Goal: Task Accomplishment & Management: Use online tool/utility

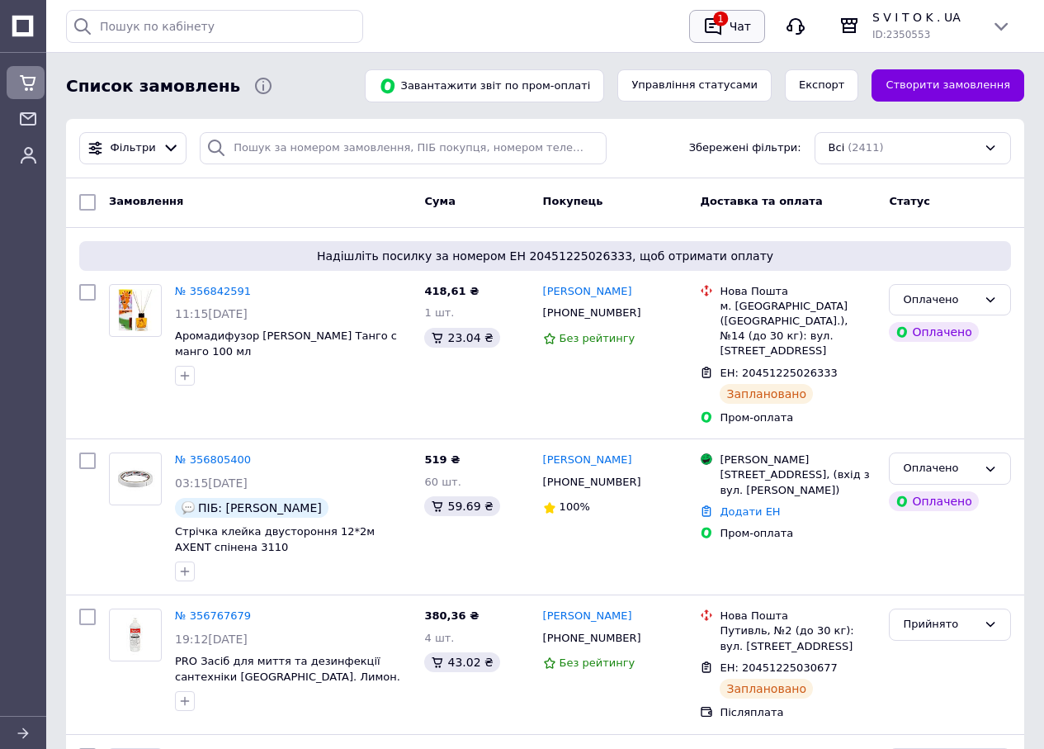
click at [730, 26] on div "Чат" at bounding box center [740, 26] width 28 height 25
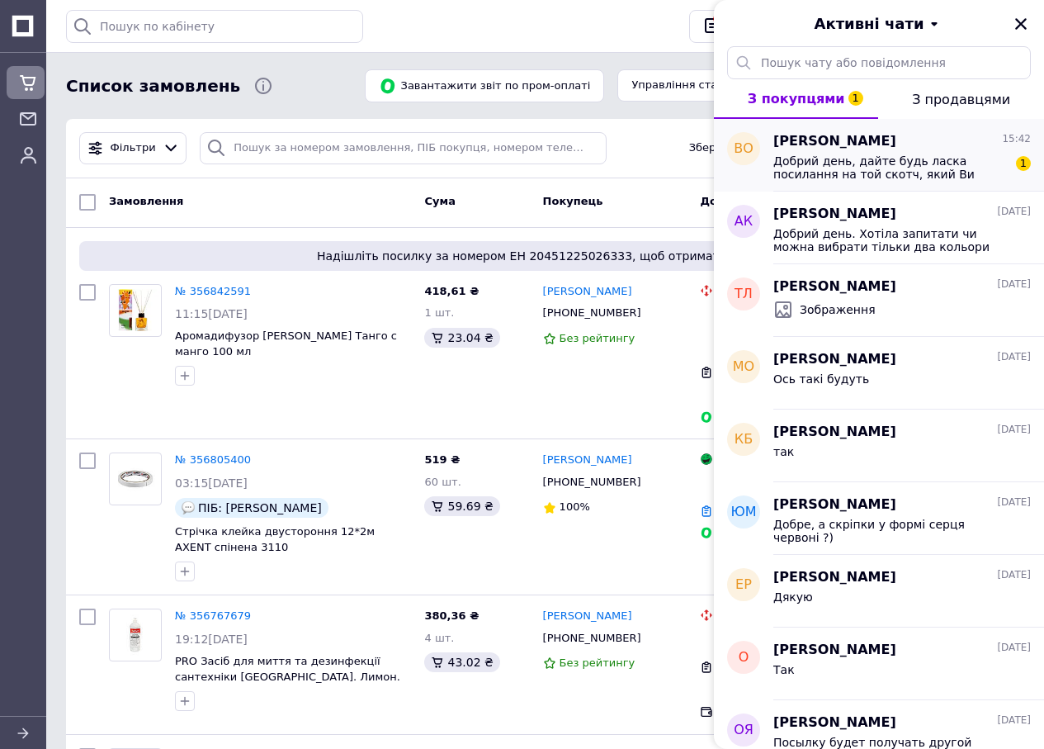
click at [902, 158] on span "Добрий день, дайте будь ласка посилання на той скотч, який Ви пропонуєте. Я ско…" at bounding box center [890, 167] width 234 height 26
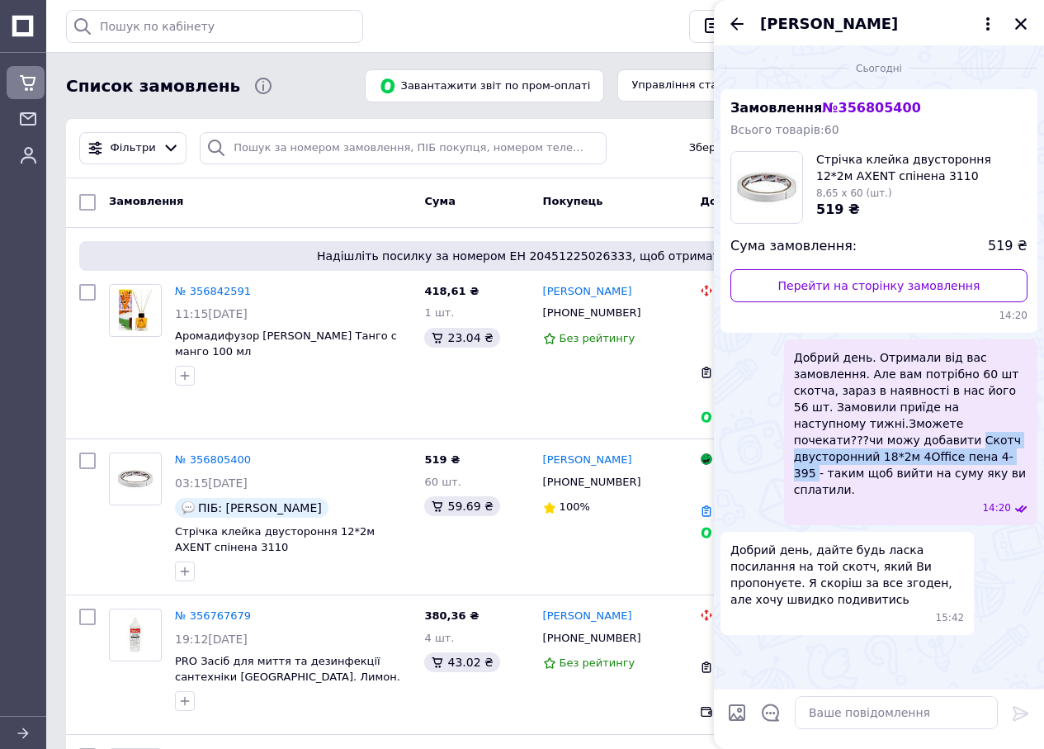
drag, startPoint x: 847, startPoint y: 439, endPoint x: 894, endPoint y: 460, distance: 51.4
click at [894, 460] on span "Добрий день. Отримали від вас замовлення. Але вам потрібно 60 шт скотча, зараз …" at bounding box center [911, 423] width 234 height 149
drag, startPoint x: 880, startPoint y: 446, endPoint x: 968, endPoint y: 515, distance: 111.8
click at [968, 515] on ul "Замовлення № 356805400 Всього товарів: 60 Стрічка клейка двустороння 12*2м AXEN…" at bounding box center [878, 362] width 317 height 546
paste textarea "[URL][DOMAIN_NAME]"
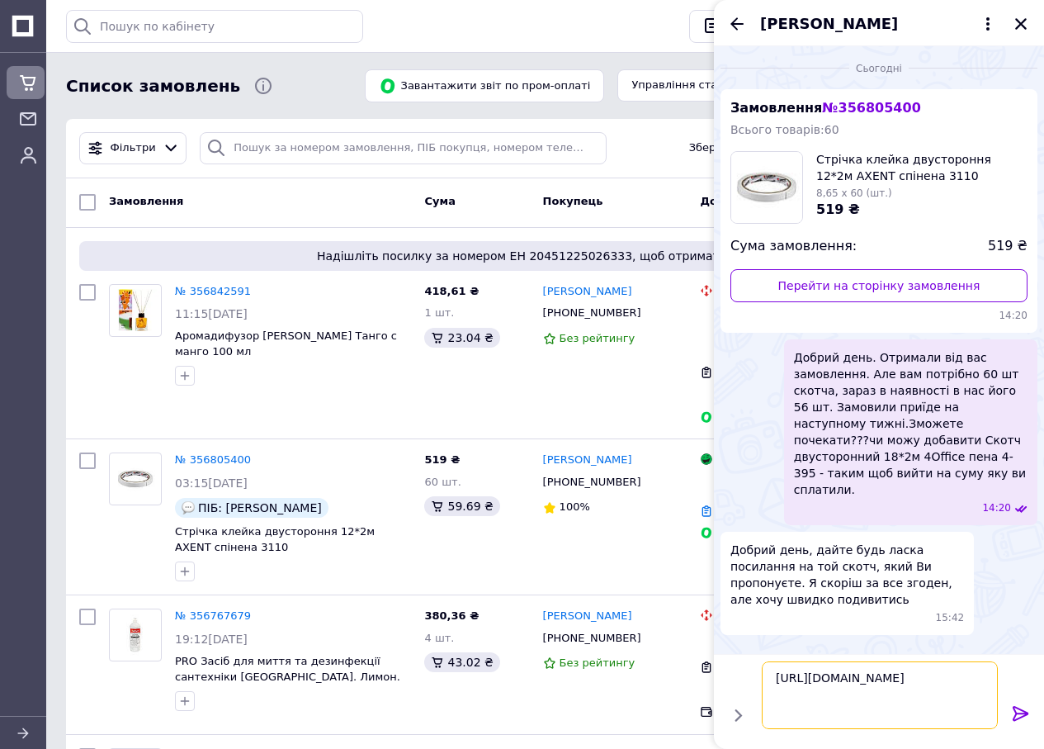
type textarea "[URL][DOMAIN_NAME]"
click at [1018, 714] on icon at bounding box center [1021, 713] width 20 height 20
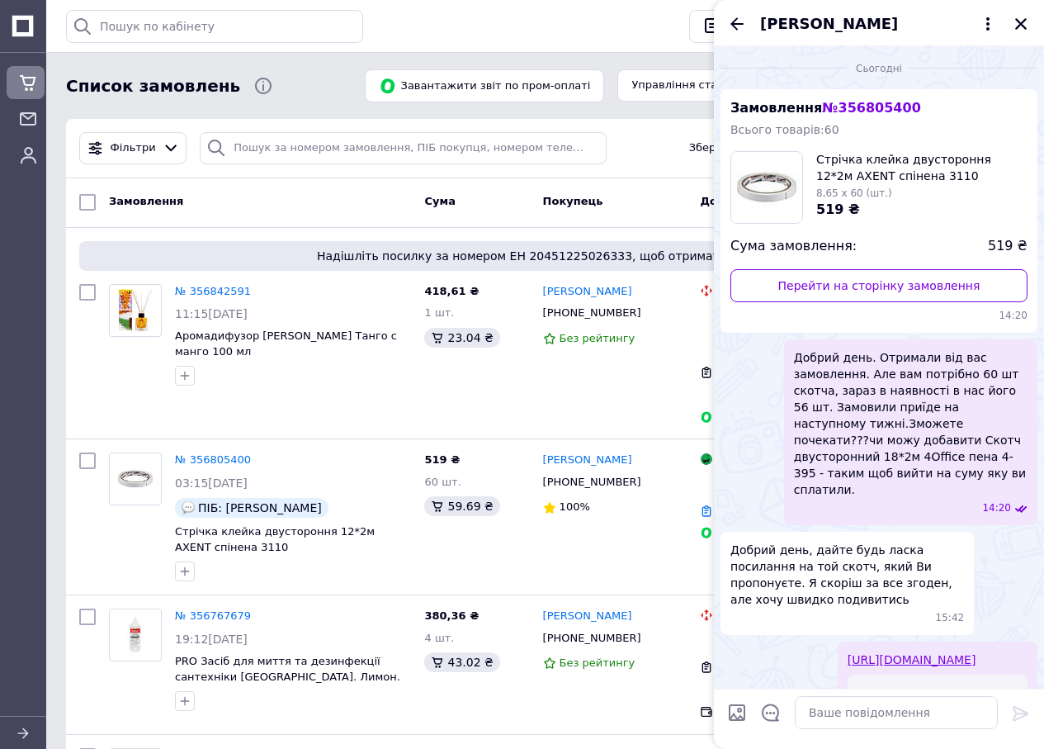
scroll to position [218, 0]
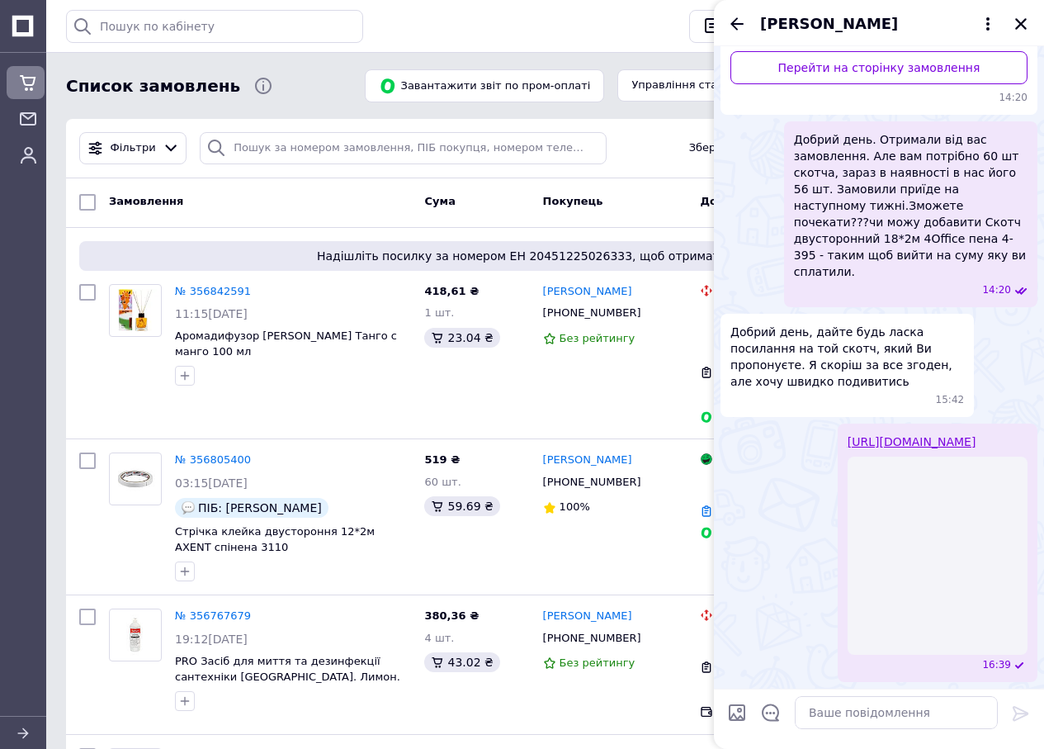
click at [879, 435] on link "[URL][DOMAIN_NAME]" at bounding box center [912, 441] width 129 height 13
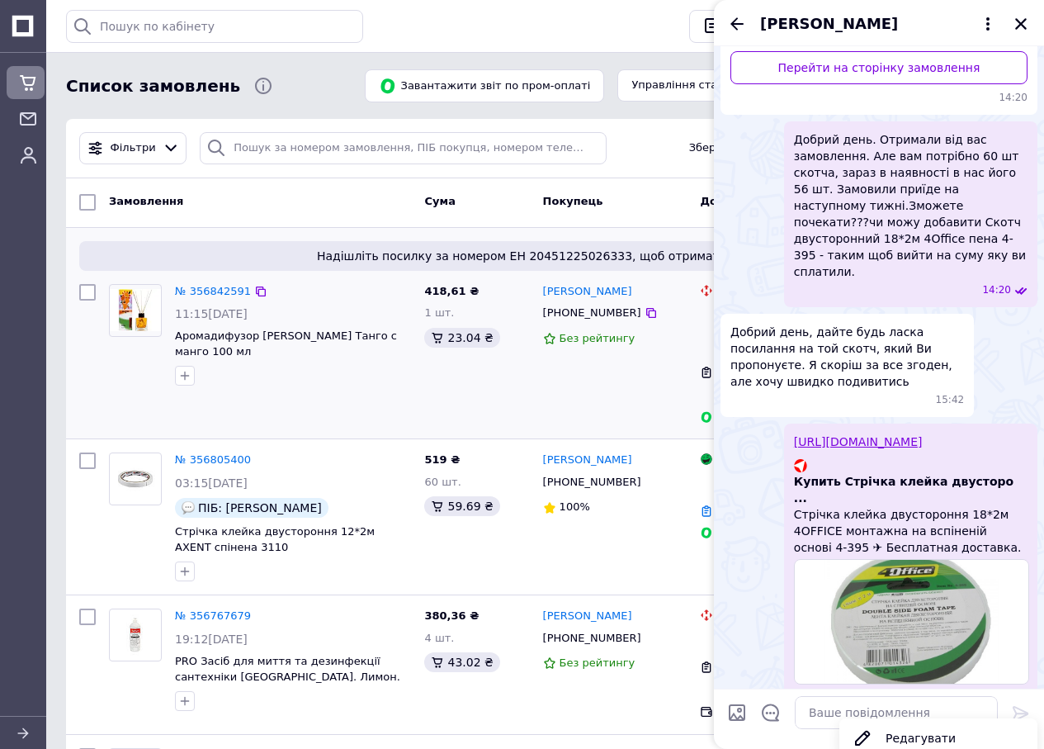
scroll to position [215, 0]
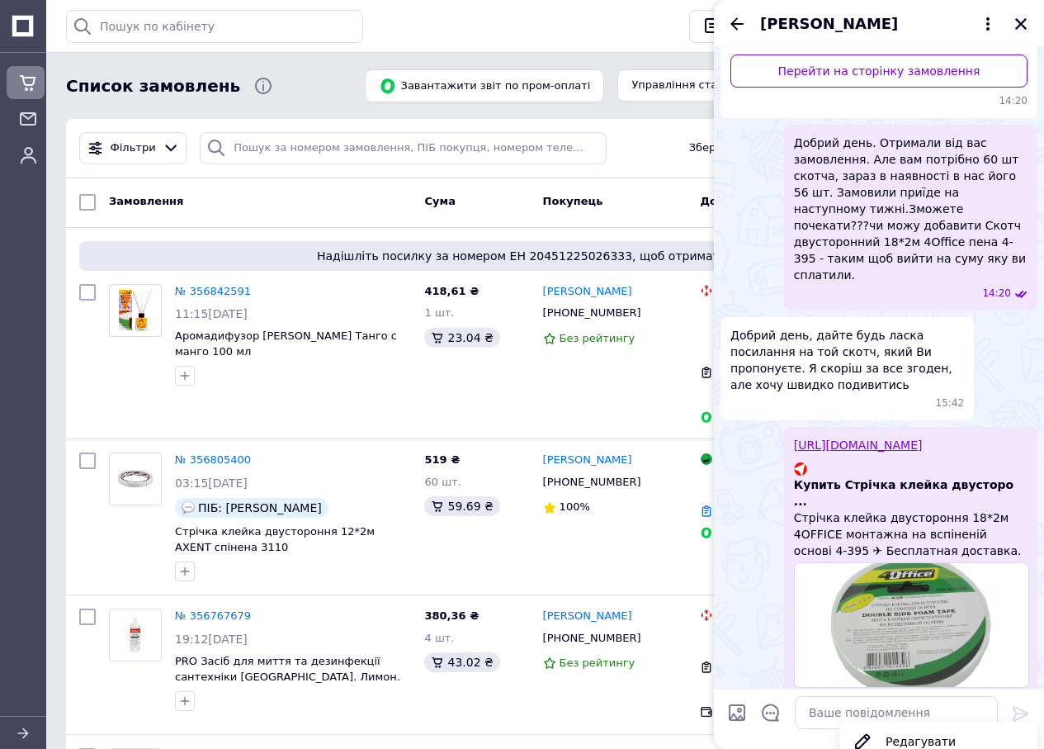
click at [1017, 22] on icon "Закрити" at bounding box center [1020, 24] width 15 height 15
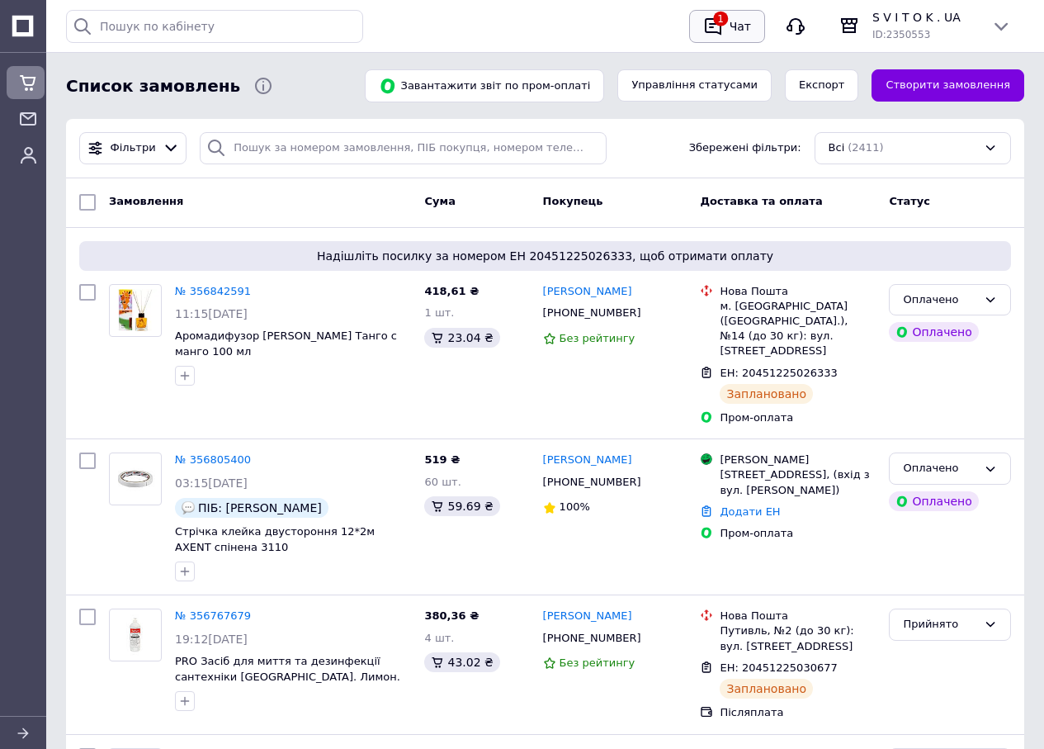
click at [733, 24] on div "Чат" at bounding box center [740, 26] width 28 height 25
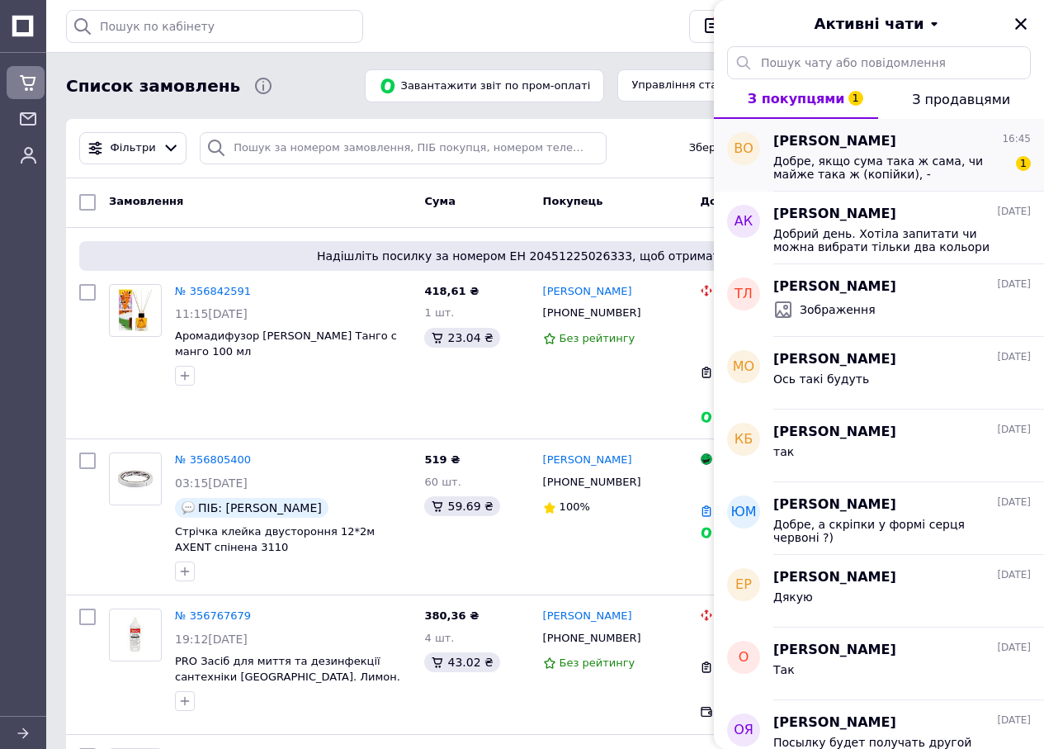
click at [919, 168] on span "Добре, якщо сума така ж сама, чи майже така ж (копійки), - надсилайте." at bounding box center [890, 167] width 234 height 26
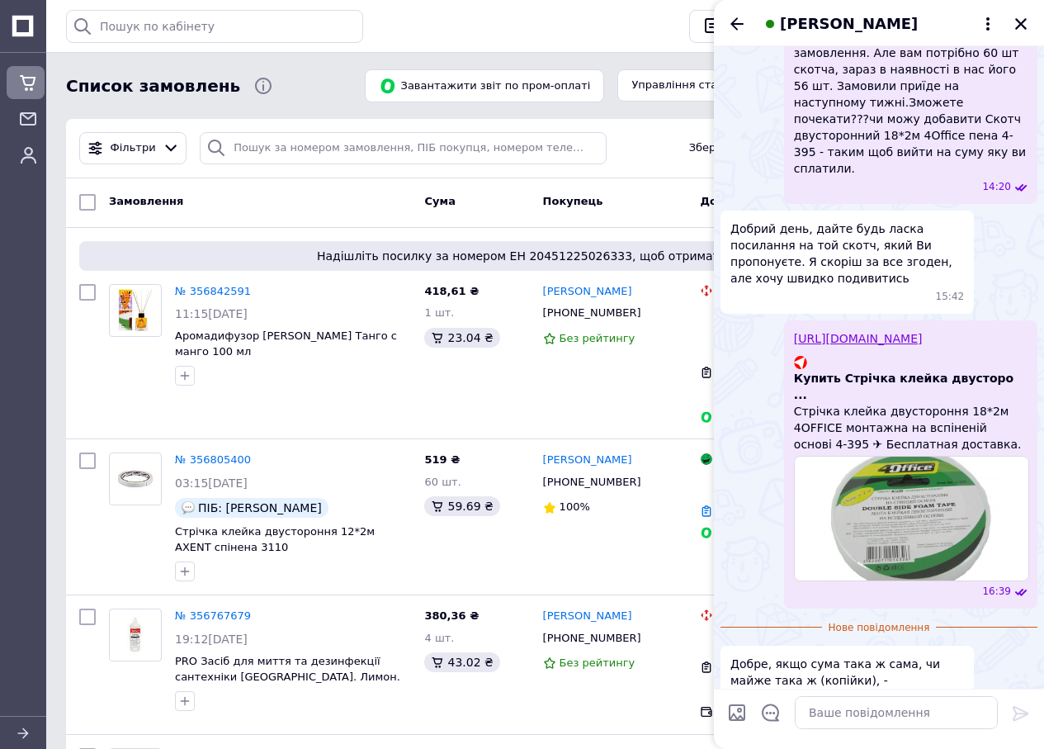
scroll to position [324, 0]
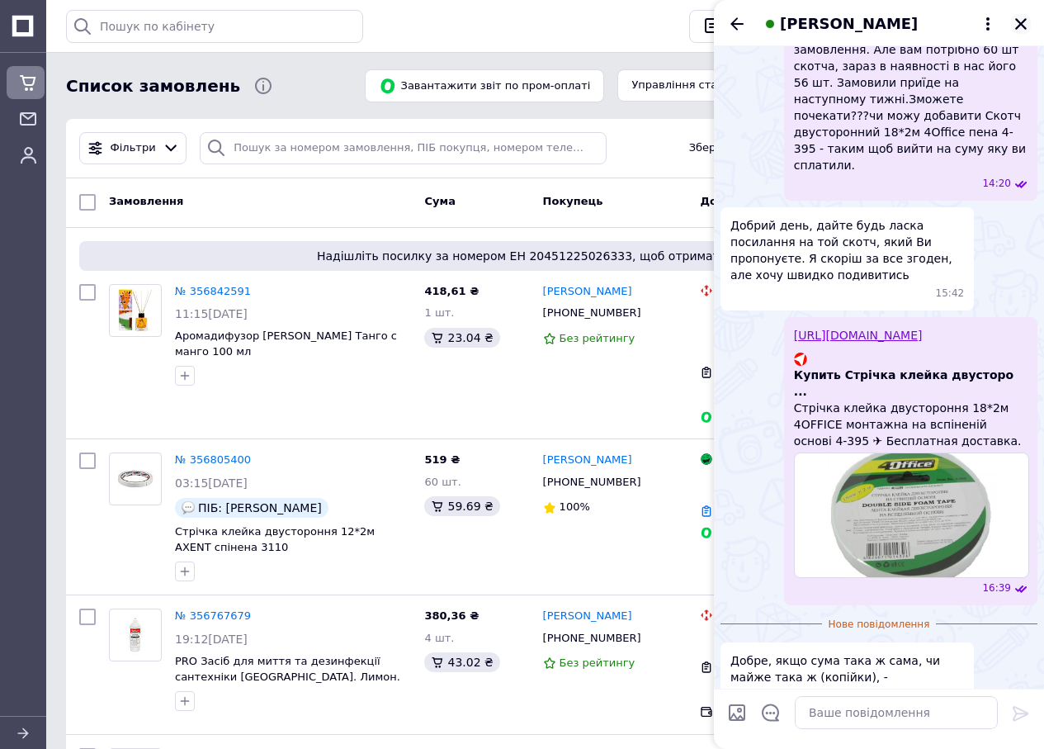
click at [1019, 25] on icon "Закрити" at bounding box center [1021, 24] width 12 height 12
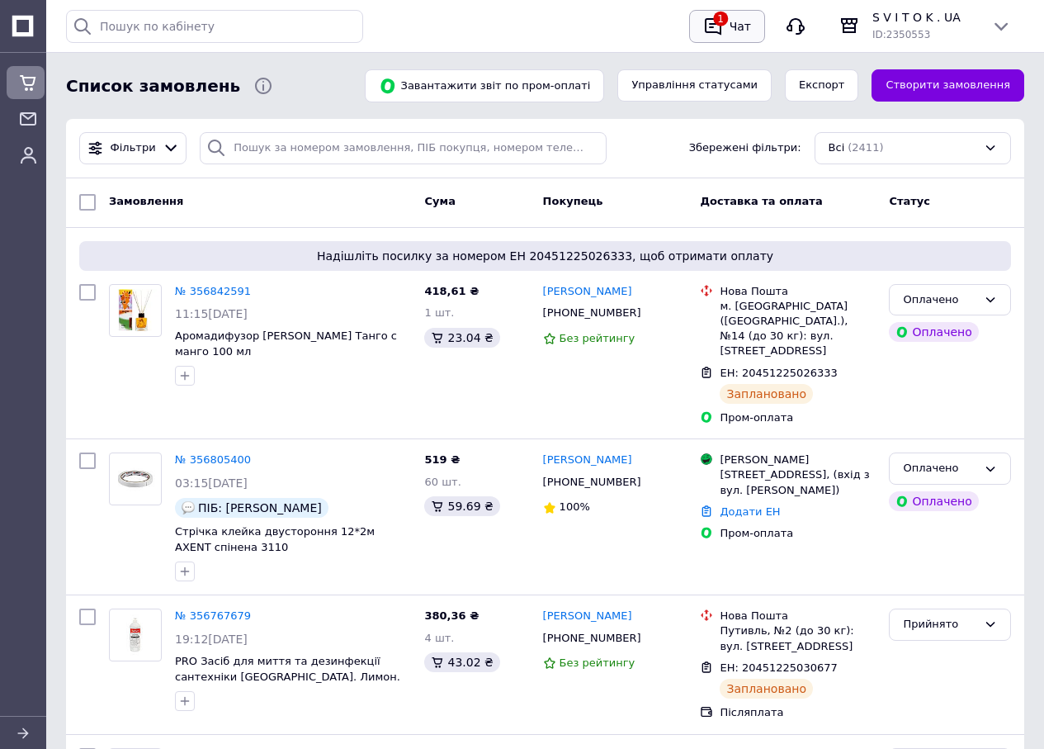
click at [726, 26] on div "1" at bounding box center [713, 26] width 26 height 26
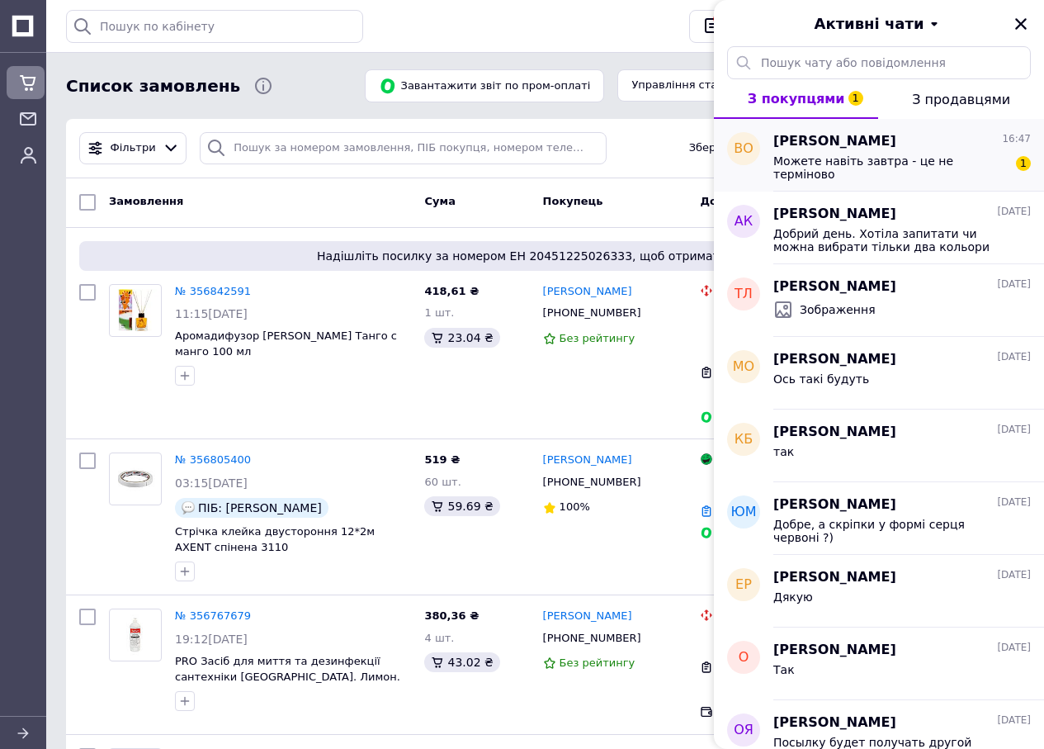
click at [875, 172] on div "Можете навіть завтра - це не терміново" at bounding box center [890, 167] width 234 height 26
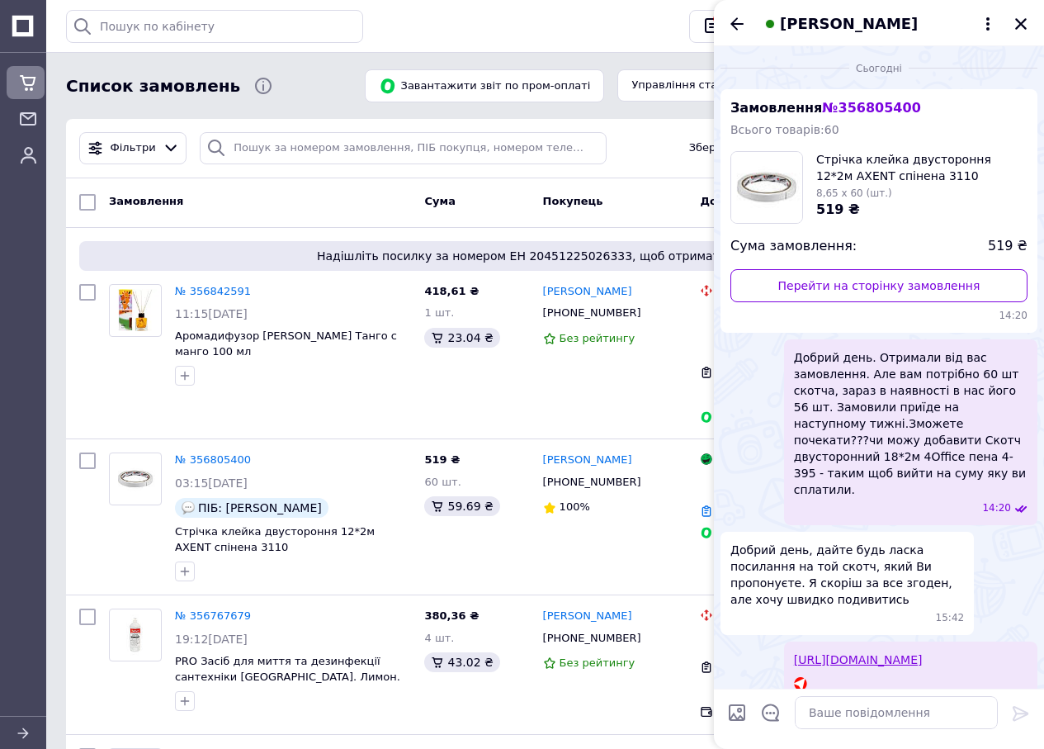
scroll to position [382, 0]
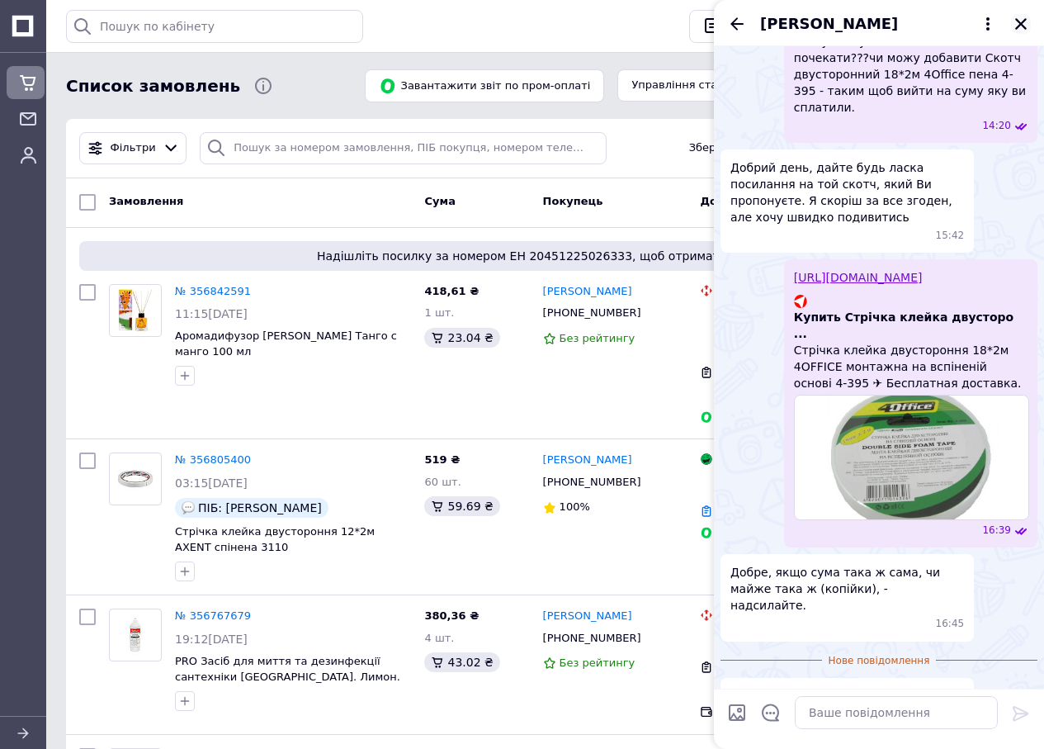
click at [1024, 22] on icon "Закрити" at bounding box center [1020, 24] width 15 height 15
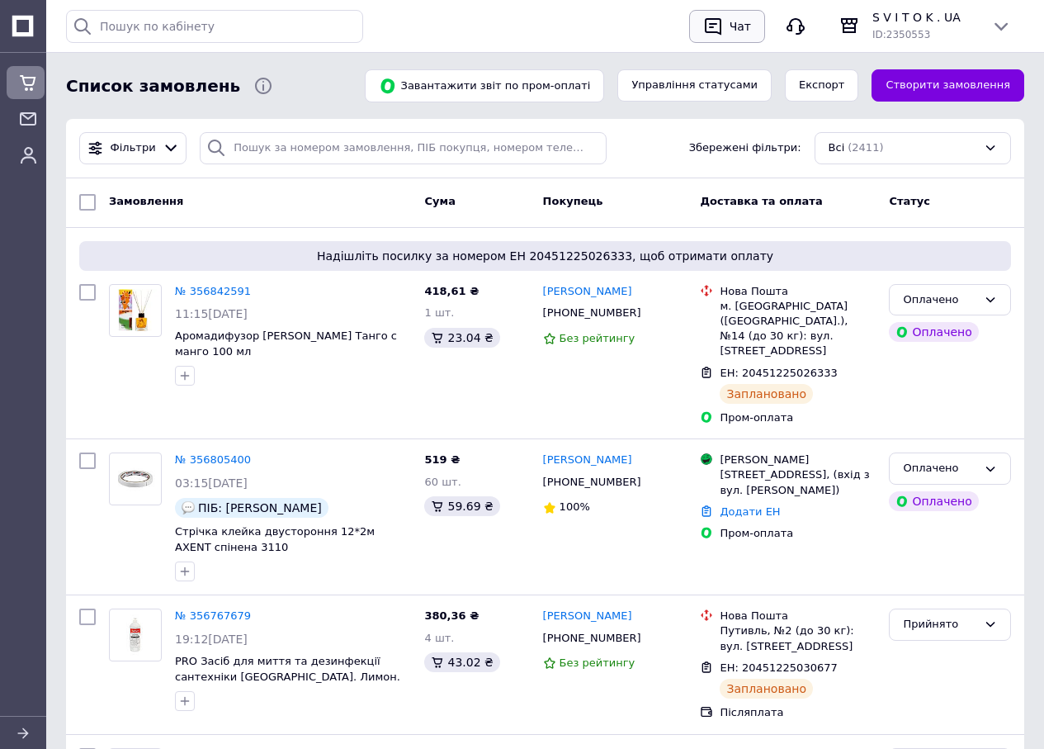
click at [737, 16] on div "Чат" at bounding box center [740, 26] width 28 height 25
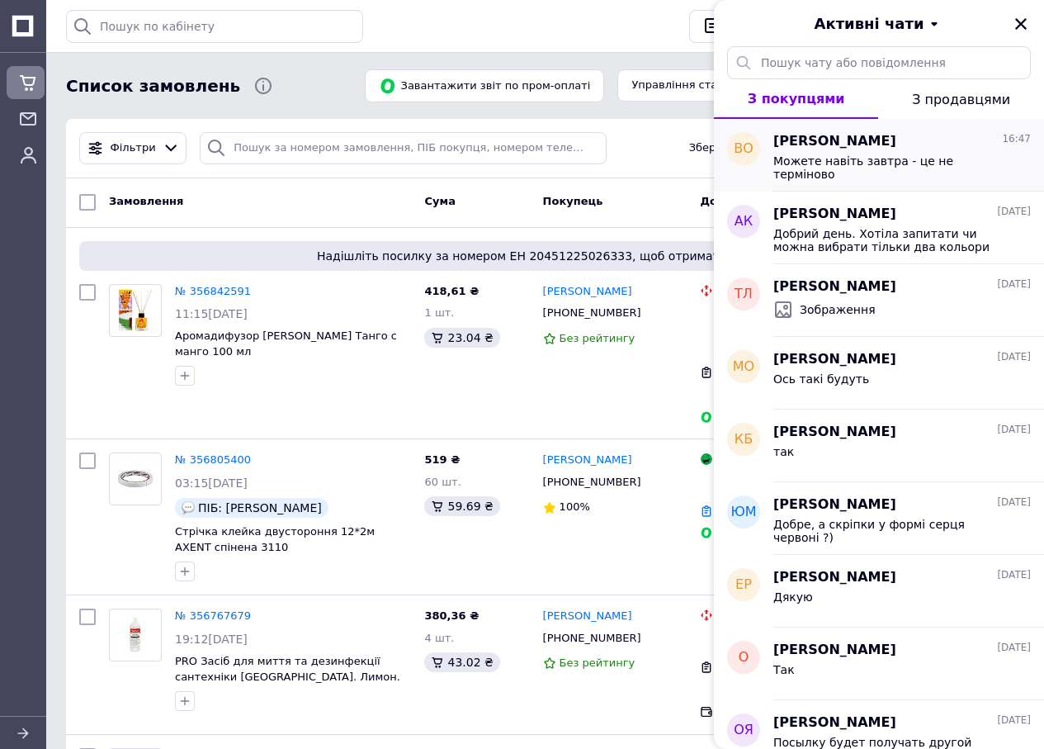
click at [801, 164] on span "Можете навіть завтра - це не терміново" at bounding box center [890, 167] width 234 height 26
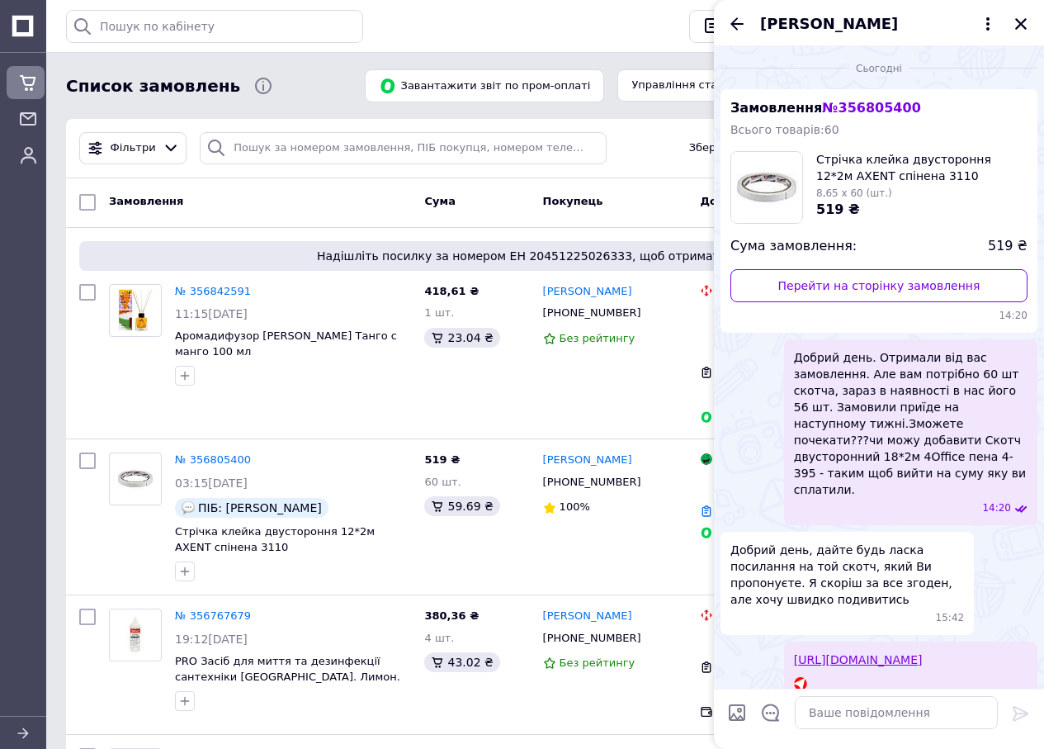
scroll to position [352, 0]
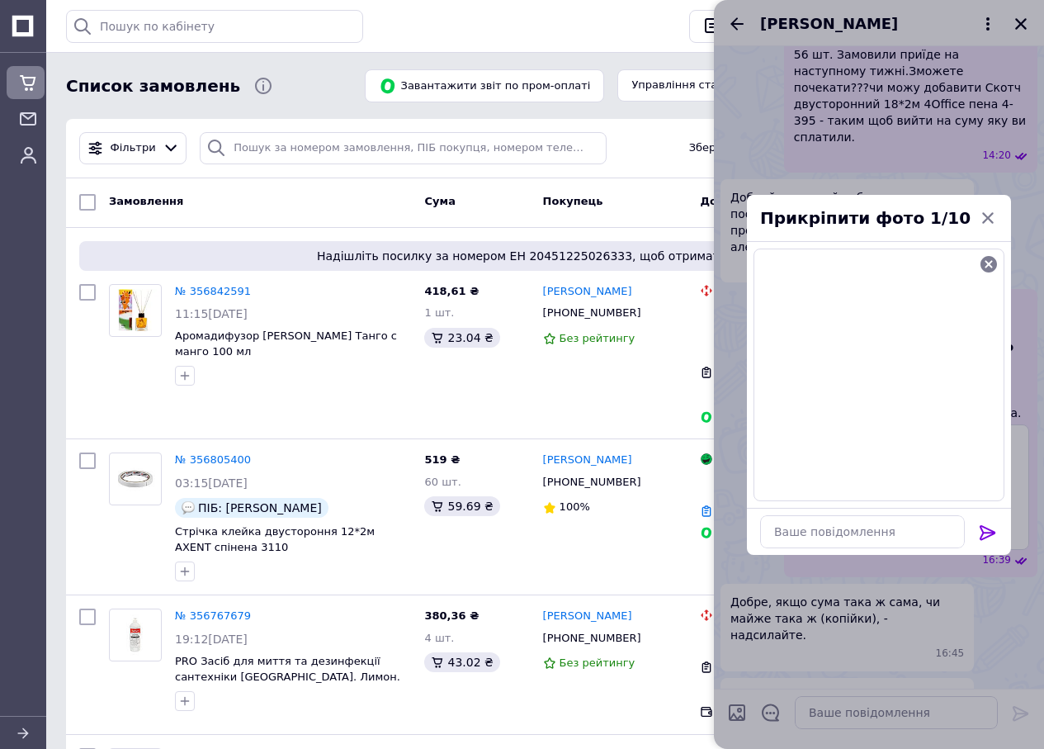
click at [982, 537] on icon at bounding box center [988, 532] width 16 height 15
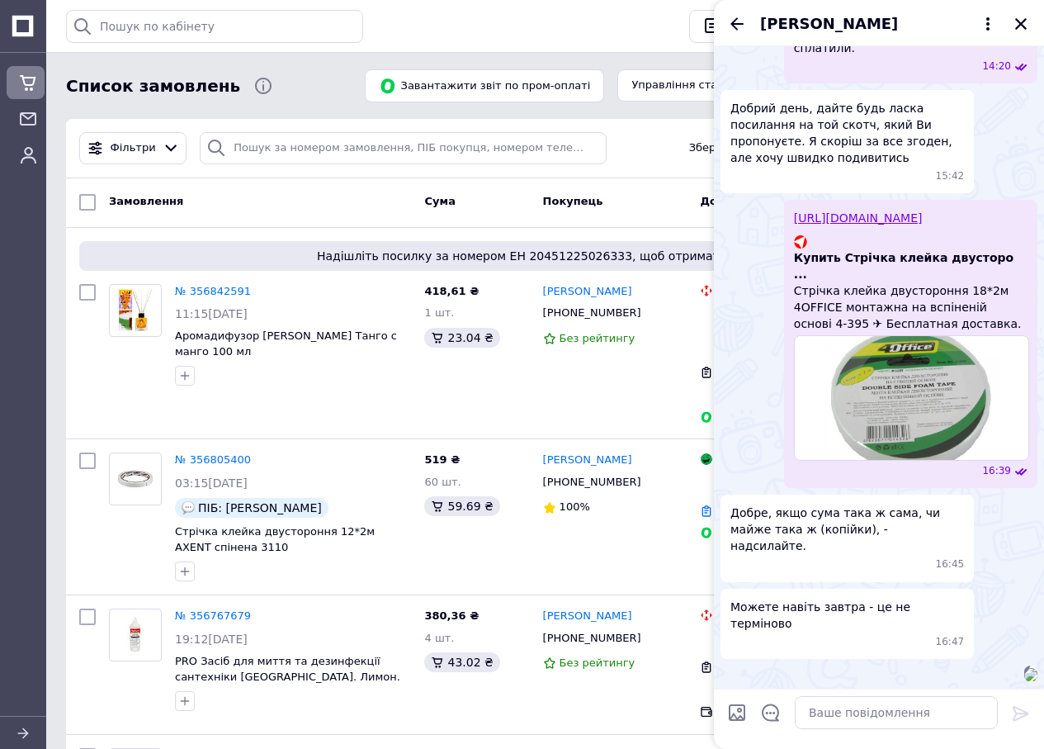
scroll to position [654, 0]
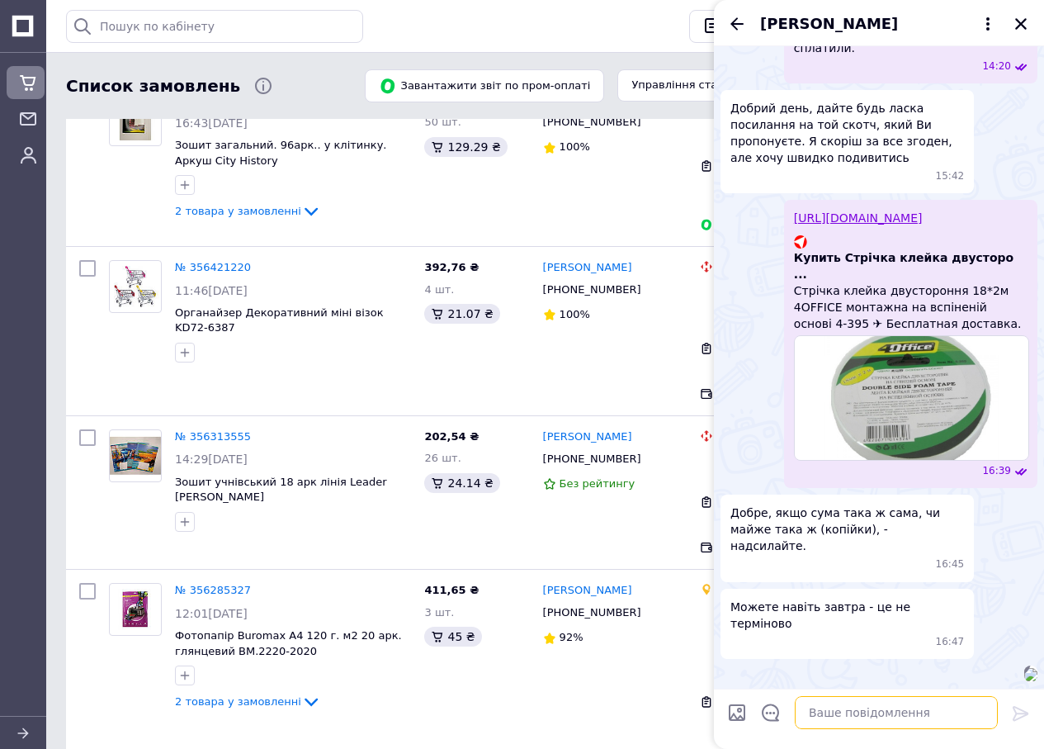
click at [832, 708] on textarea at bounding box center [896, 712] width 203 height 33
type textarea "ось так буде по сумі"
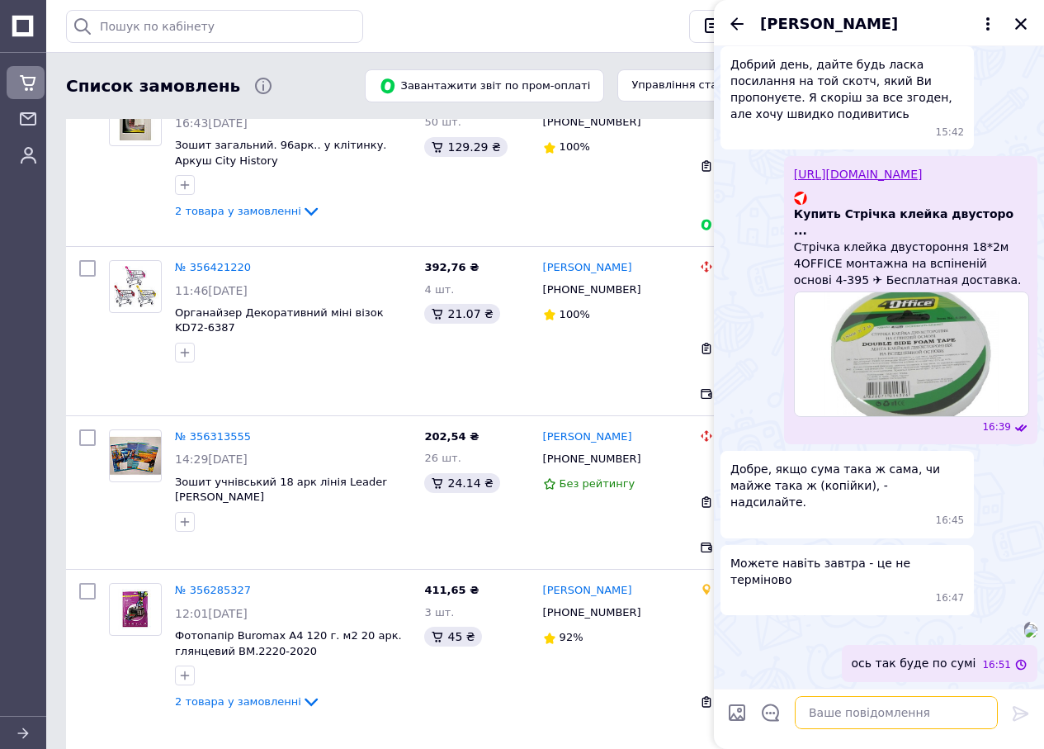
scroll to position [605, 0]
click at [1024, 624] on img at bounding box center [1030, 630] width 13 height 13
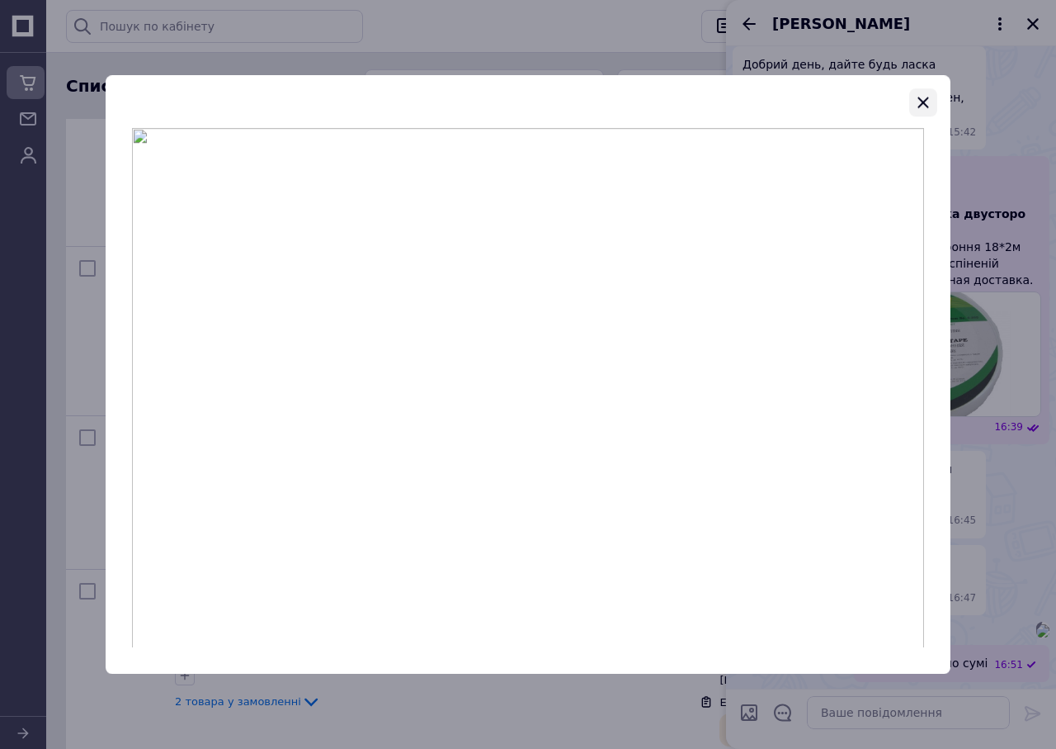
click at [924, 92] on icon "button" at bounding box center [924, 102] width 20 height 20
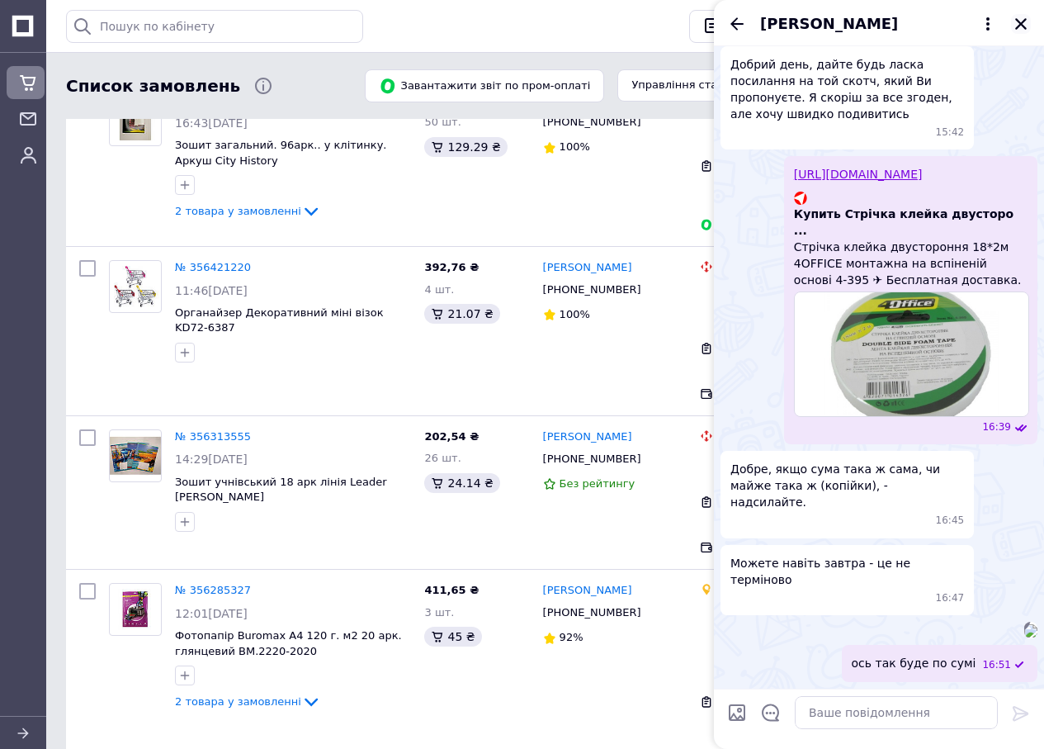
click at [1018, 25] on icon "Закрити" at bounding box center [1020, 24] width 15 height 15
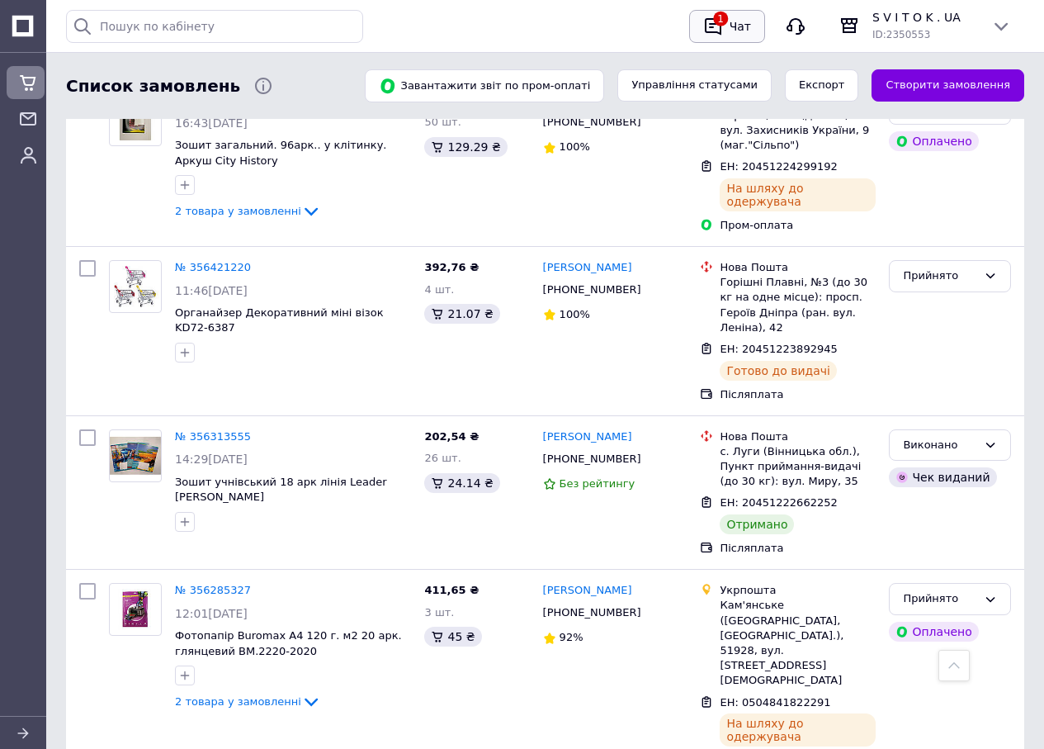
click at [731, 21] on div "Чат" at bounding box center [740, 26] width 28 height 25
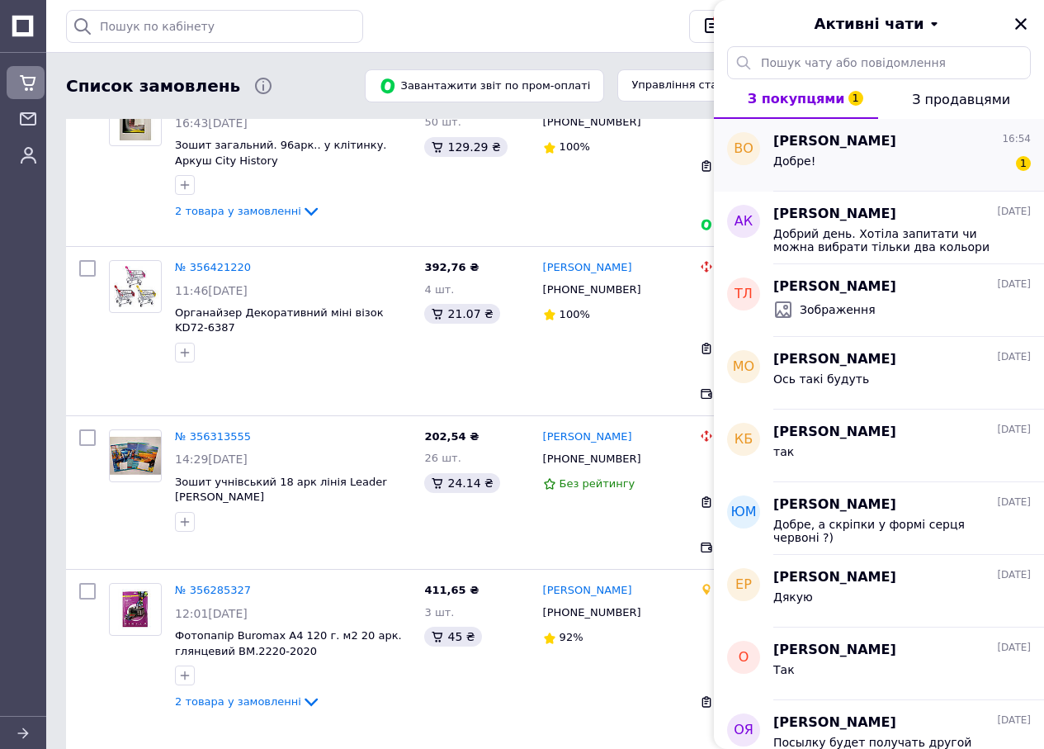
click at [900, 167] on div "Добре! 1" at bounding box center [901, 164] width 257 height 26
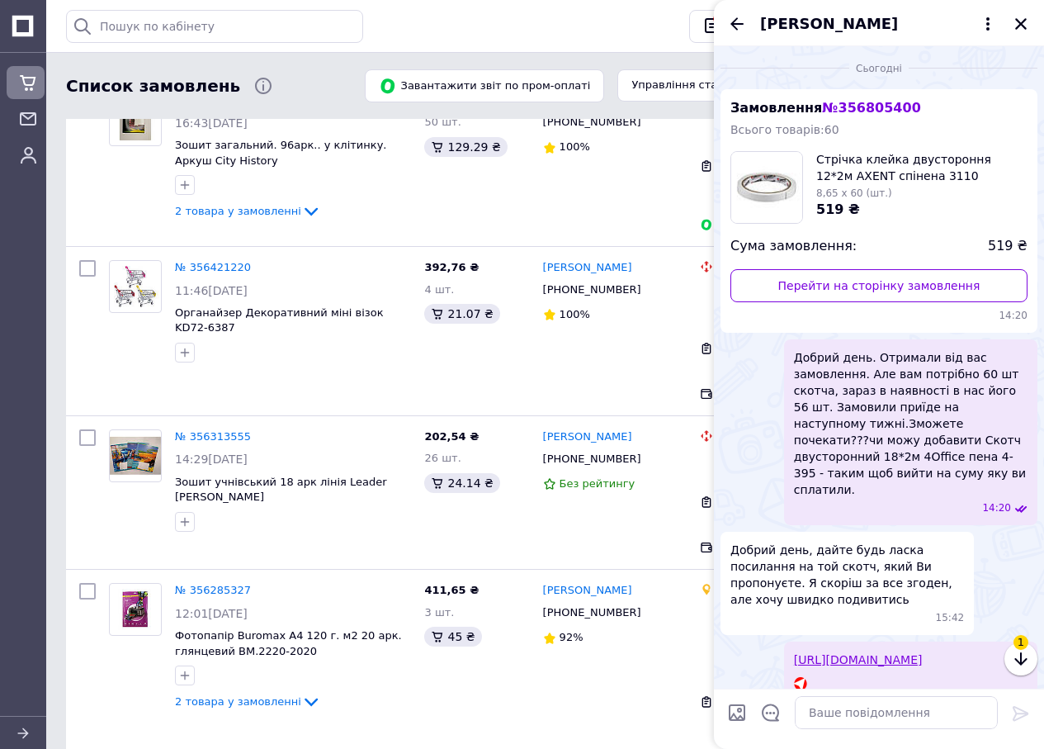
scroll to position [625, 0]
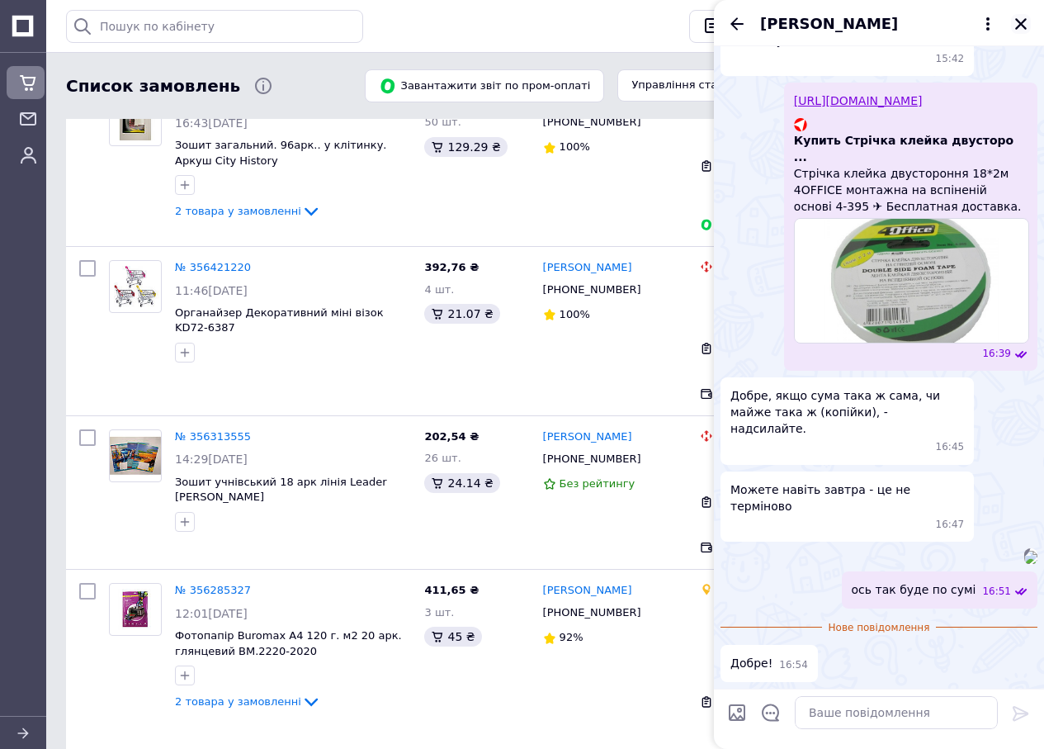
click at [1022, 21] on icon "Закрити" at bounding box center [1020, 24] width 15 height 15
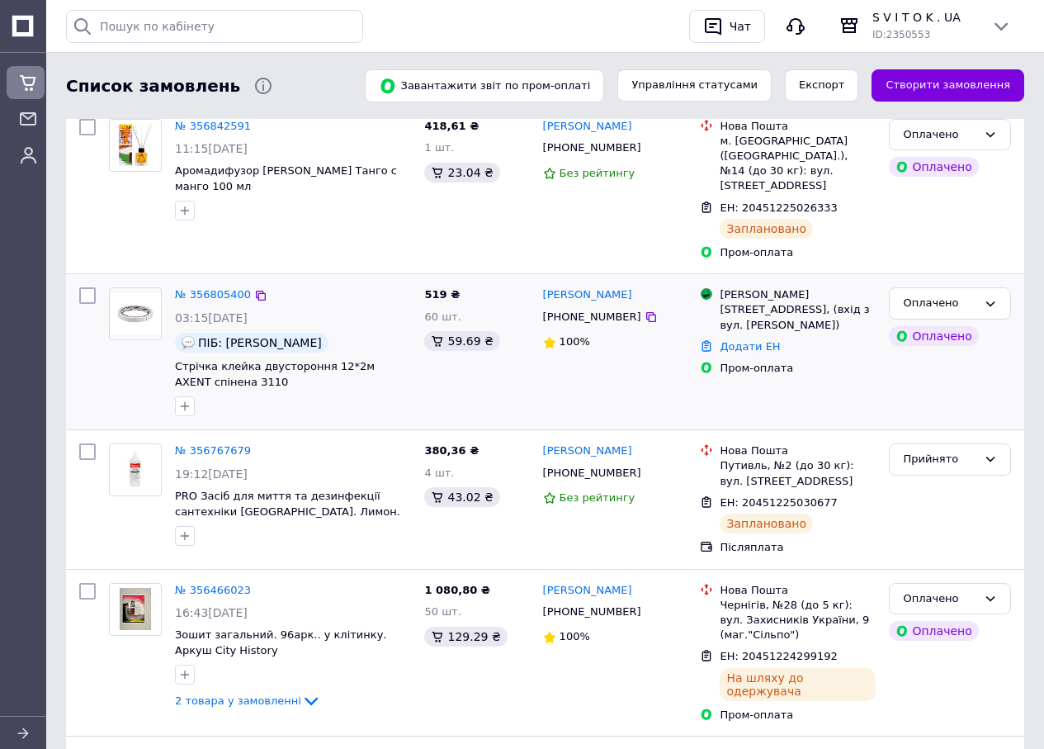
scroll to position [83, 0]
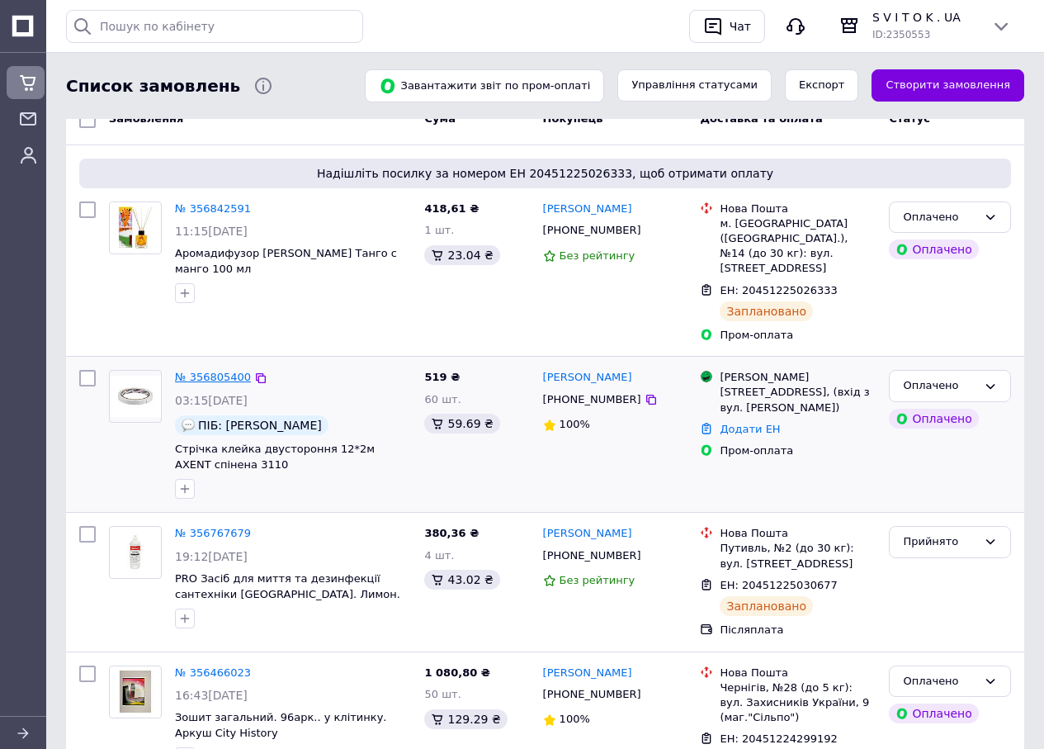
click at [218, 371] on link "№ 356805400" at bounding box center [213, 377] width 76 height 12
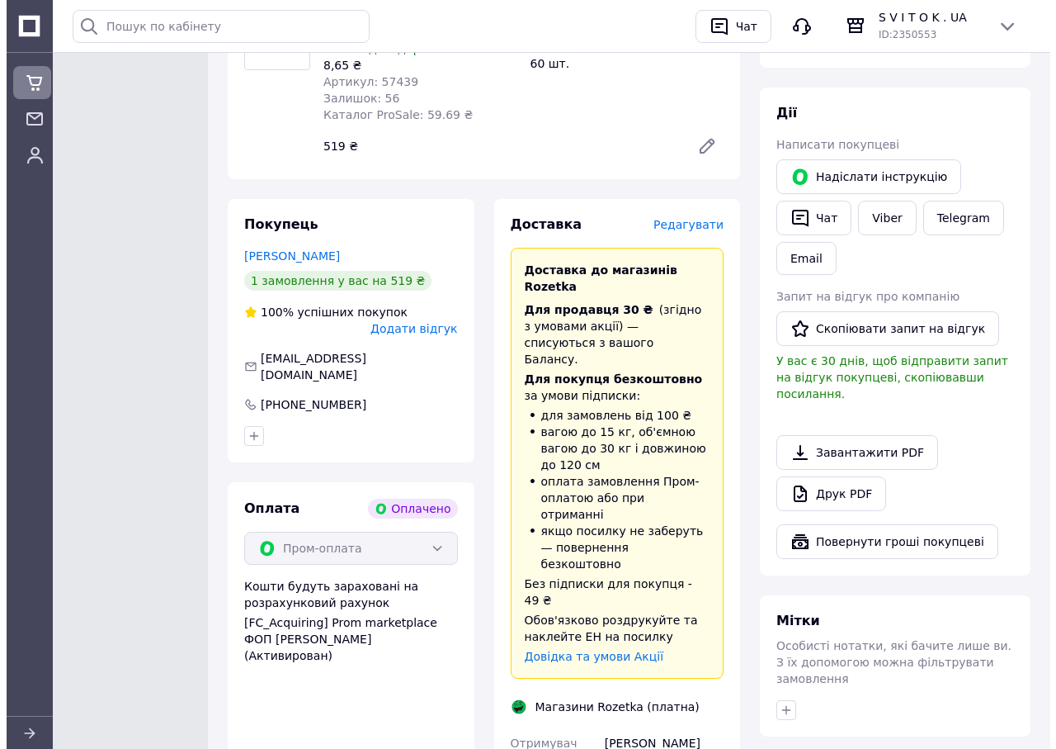
scroll to position [743, 0]
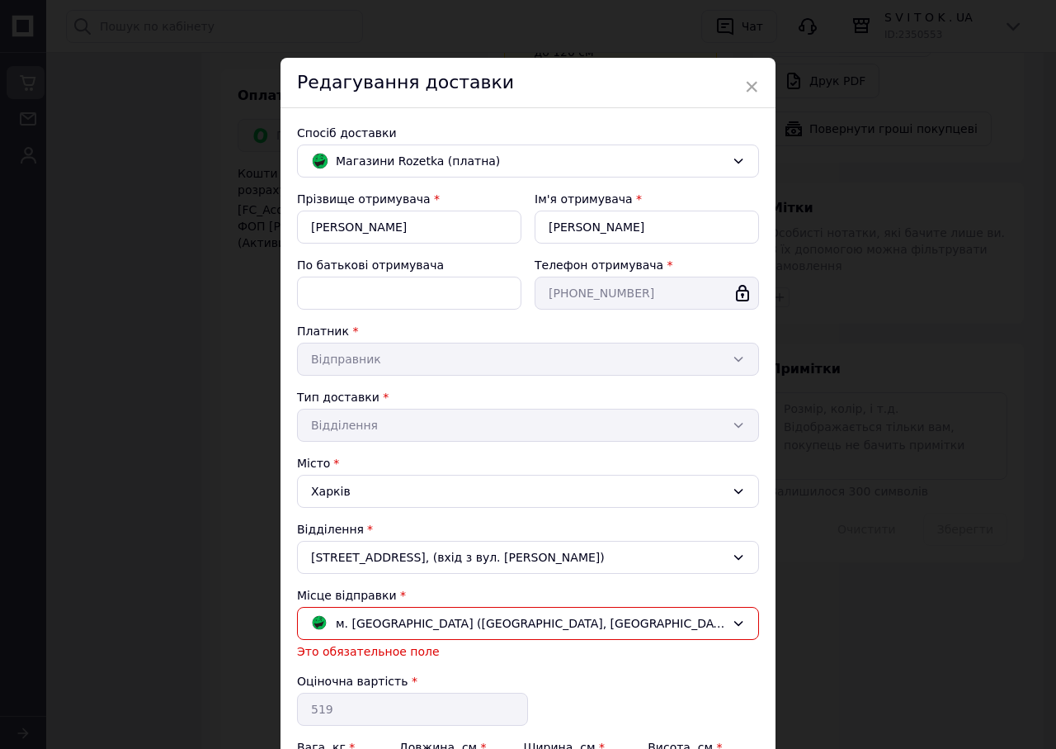
scroll to position [295, 0]
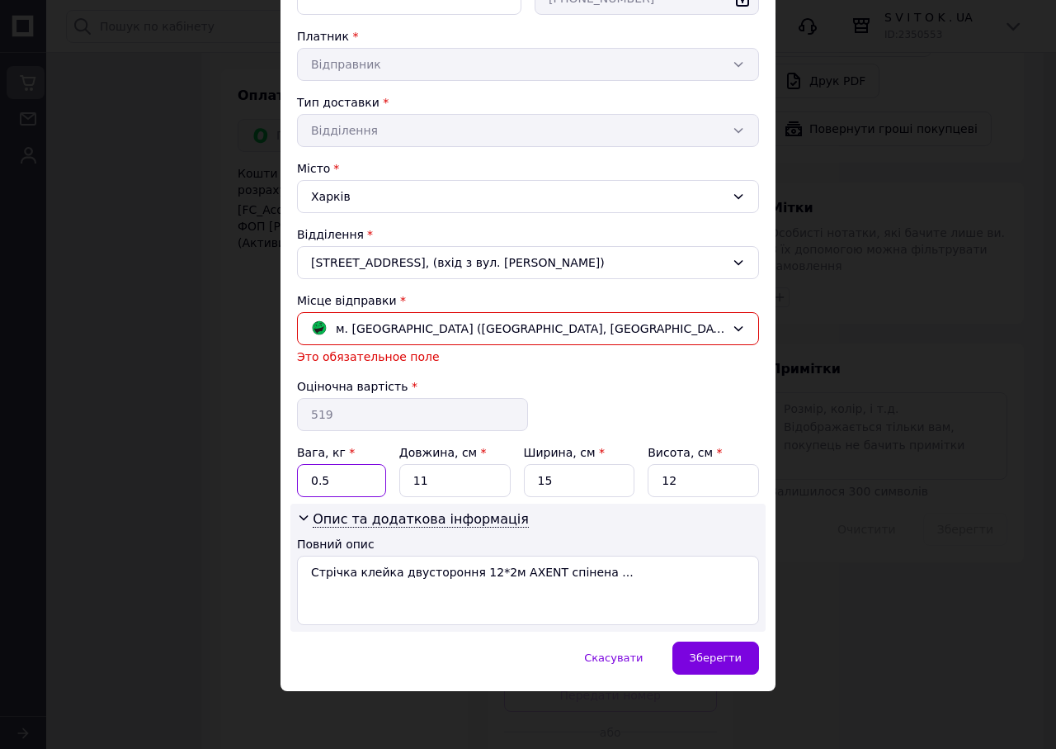
drag, startPoint x: 329, startPoint y: 483, endPoint x: 281, endPoint y: 483, distance: 48.7
click at [281, 483] on div "Спосіб доставки [PERSON_NAME] (платна) Прізвище отримувача * [PERSON_NAME] Ім'я…" at bounding box center [528, 227] width 495 height 828
type input "2"
click at [702, 658] on span "Зберегти" at bounding box center [716, 657] width 52 height 12
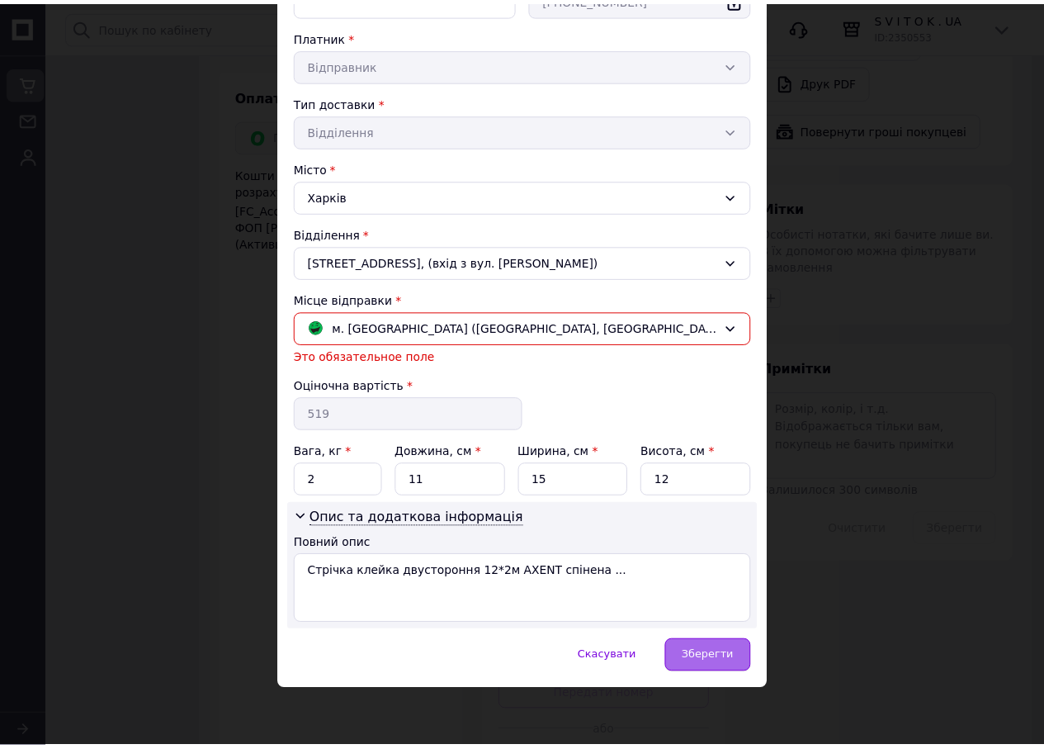
scroll to position [275, 0]
